Goal: Entertainment & Leisure: Consume media (video, audio)

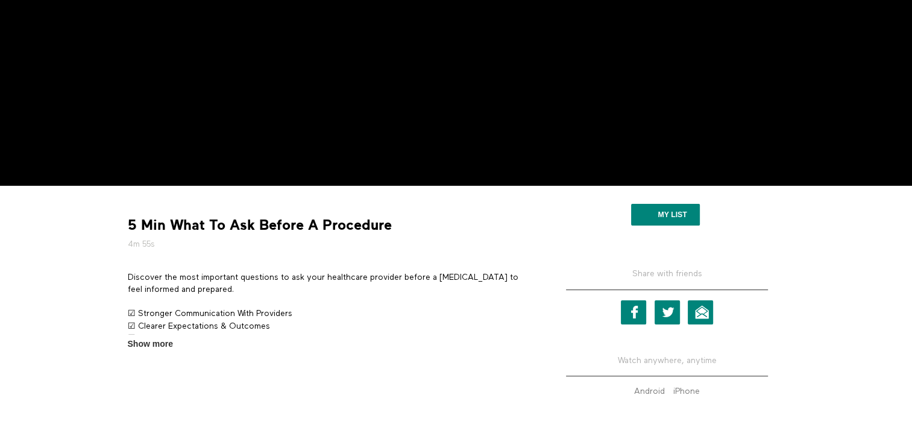
scroll to position [195, 0]
